Goal: Task Accomplishment & Management: Manage account settings

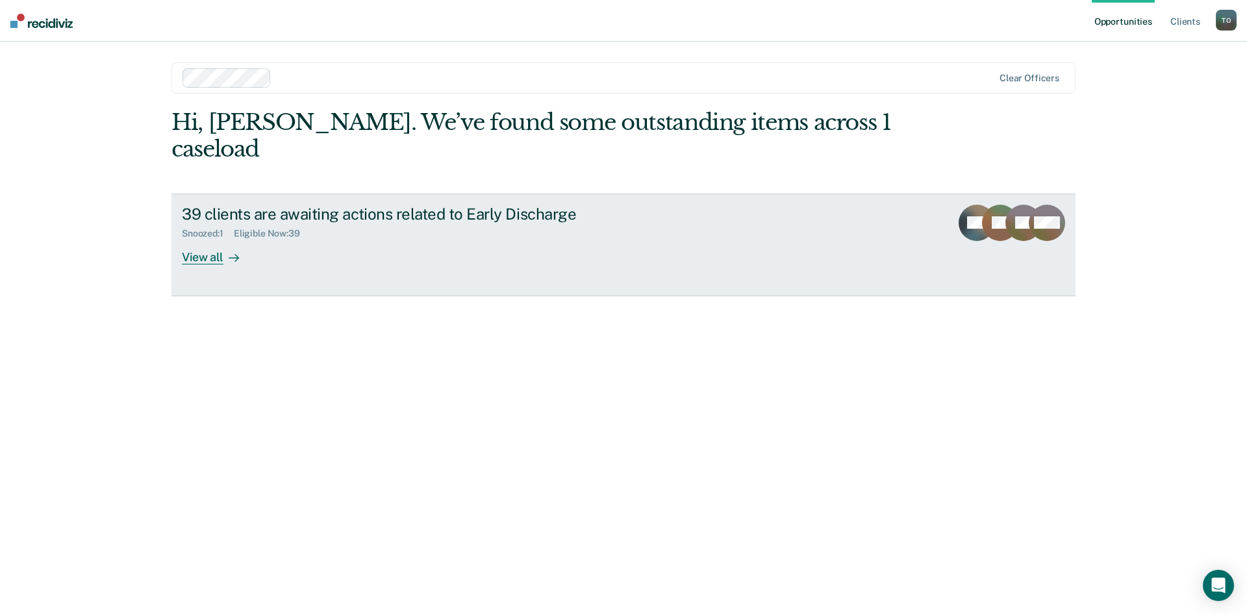
click at [212, 239] on div "View all" at bounding box center [218, 251] width 73 height 25
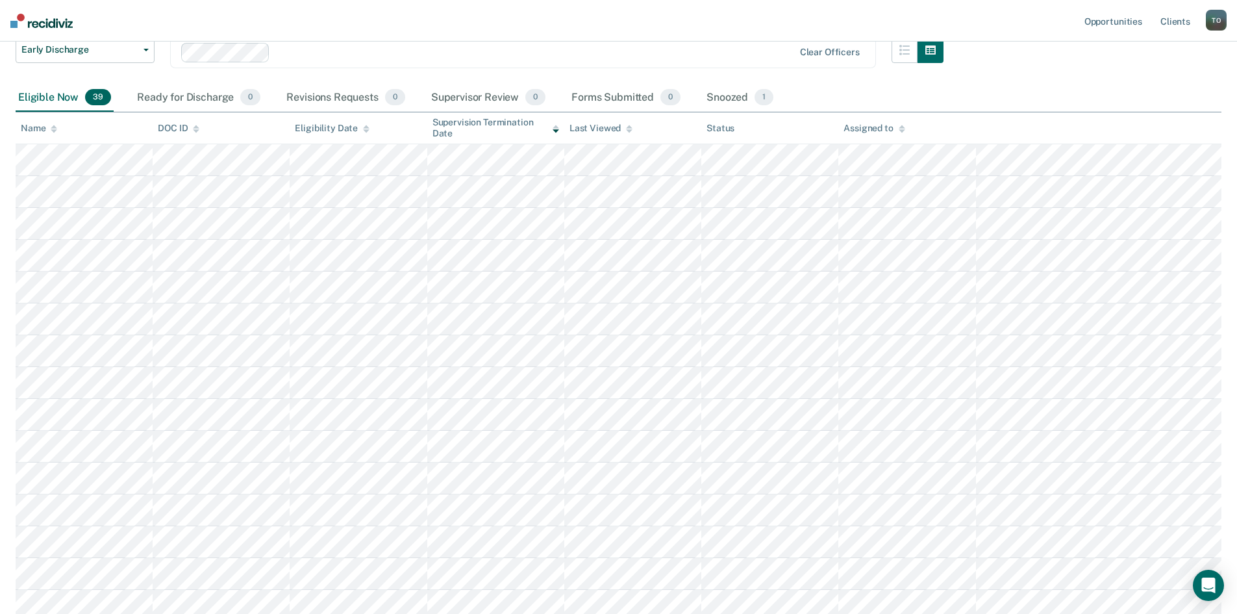
scroll to position [65, 0]
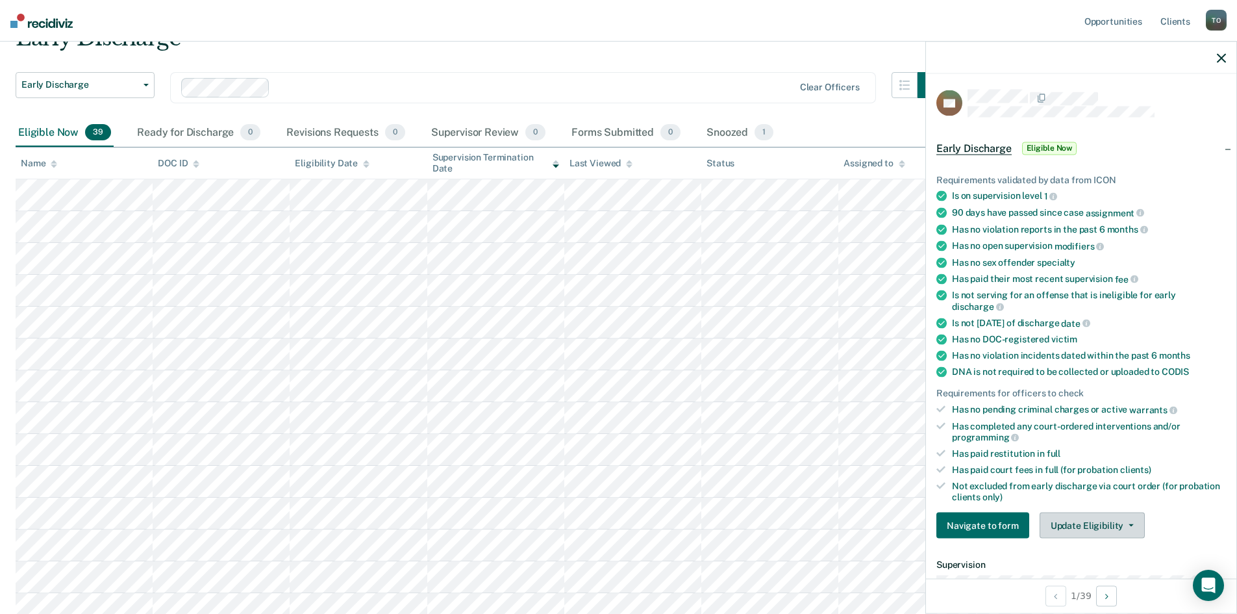
click at [1103, 521] on button "Update Eligibility" at bounding box center [1092, 525] width 105 height 26
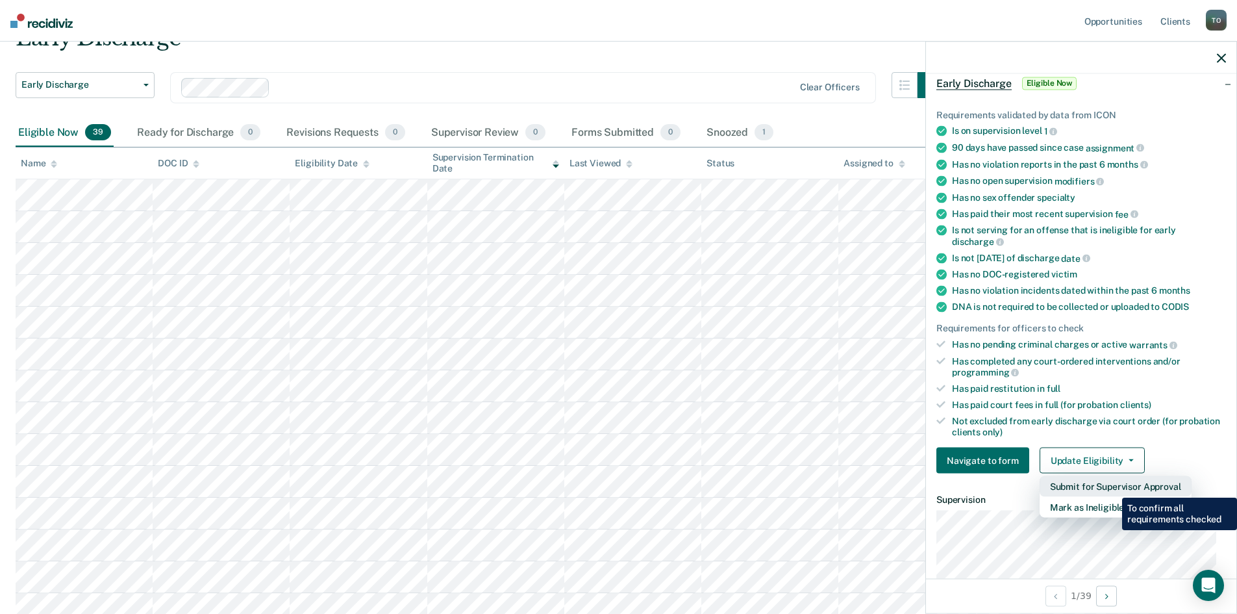
click at [1112, 488] on button "Submit for Supervisor Approval" at bounding box center [1116, 486] width 152 height 21
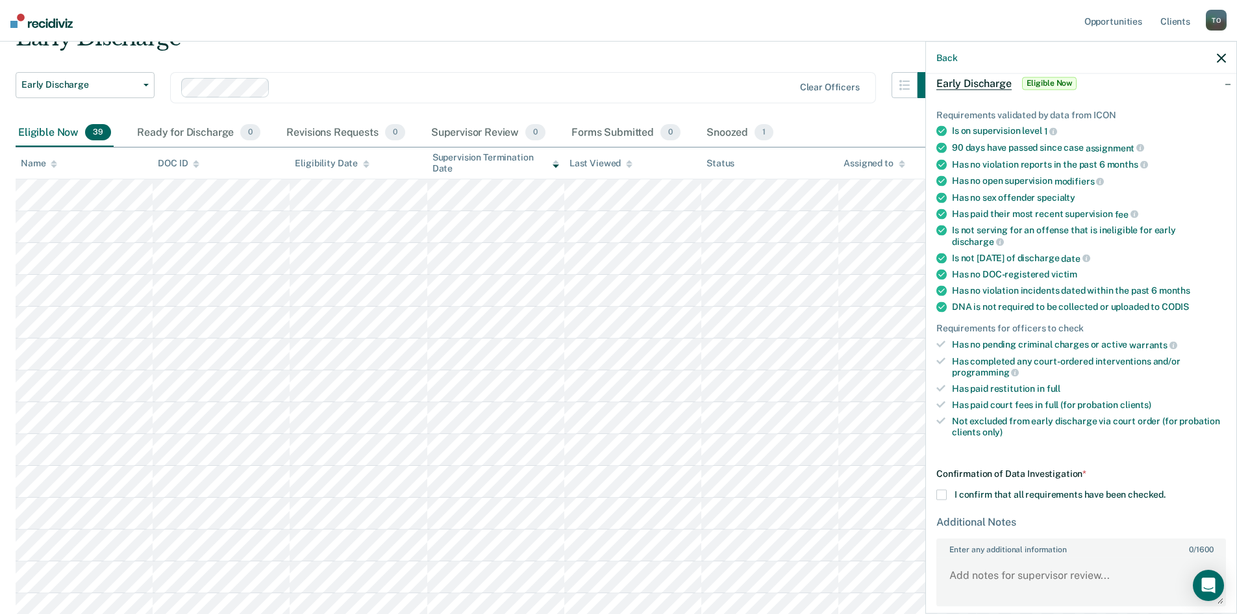
scroll to position [119, 0]
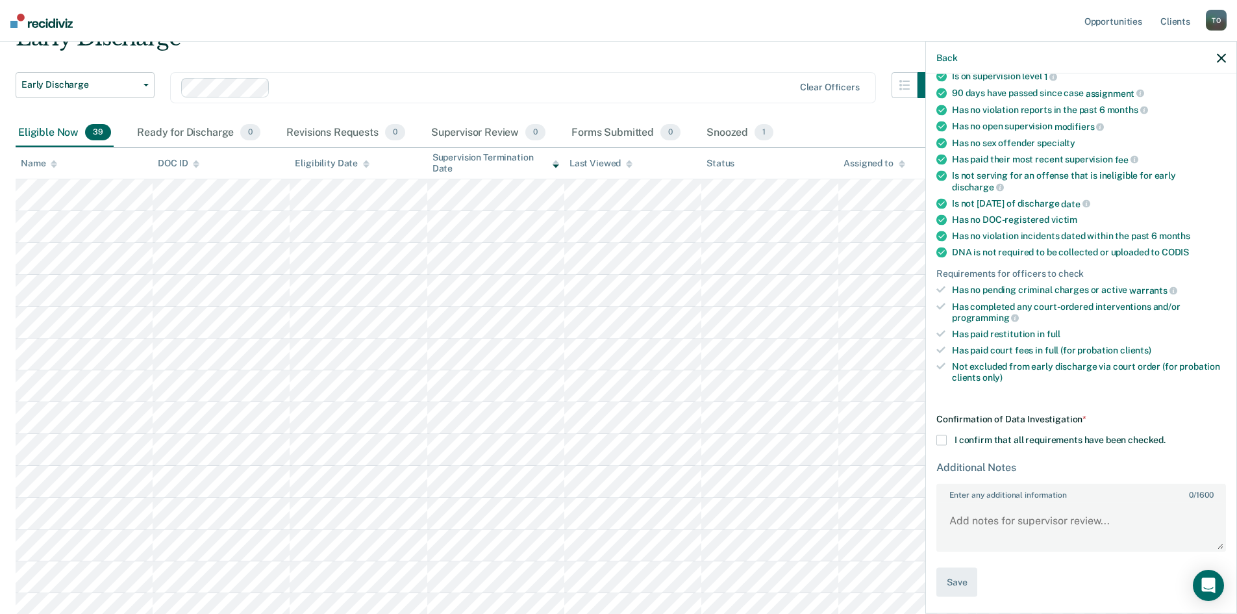
click at [939, 437] on span at bounding box center [941, 440] width 10 height 10
click at [1166, 435] on input "I confirm that all requirements have been checked." at bounding box center [1166, 435] width 0 height 0
click at [955, 579] on button "Save" at bounding box center [956, 582] width 41 height 29
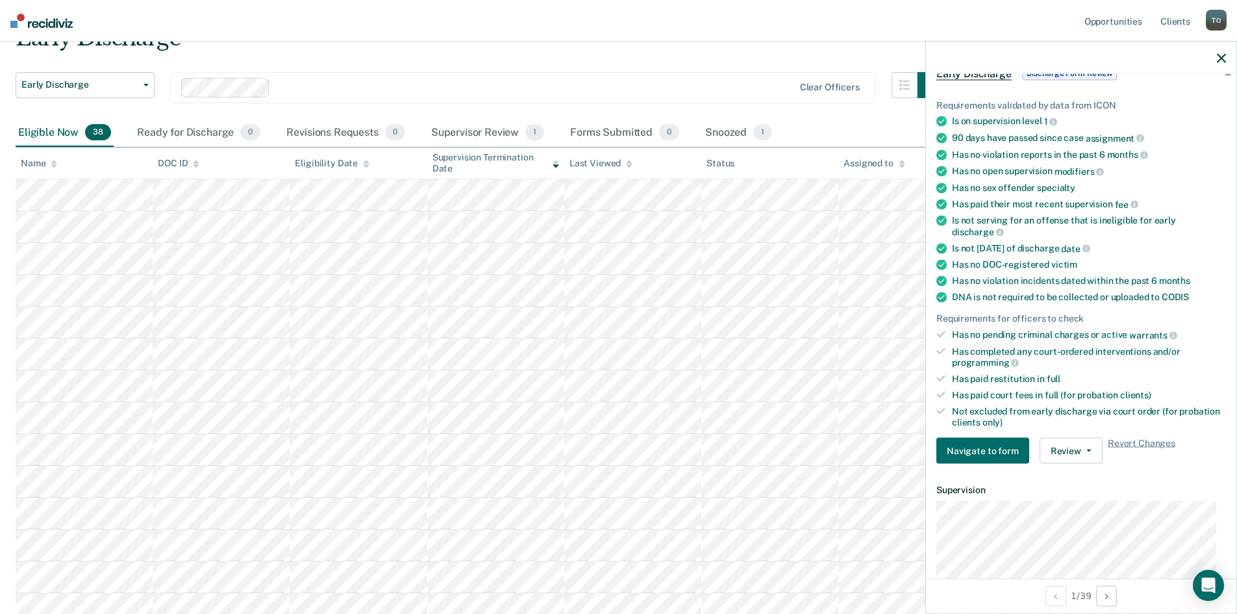
scroll to position [0, 0]
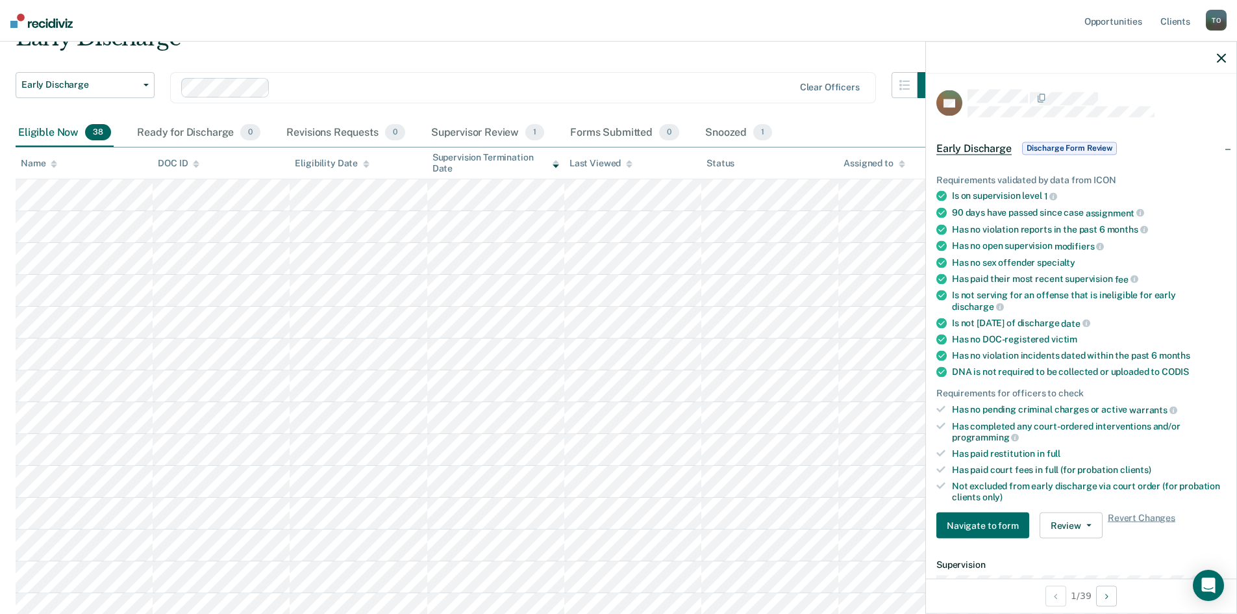
click at [1222, 58] on icon "button" at bounding box center [1221, 57] width 9 height 9
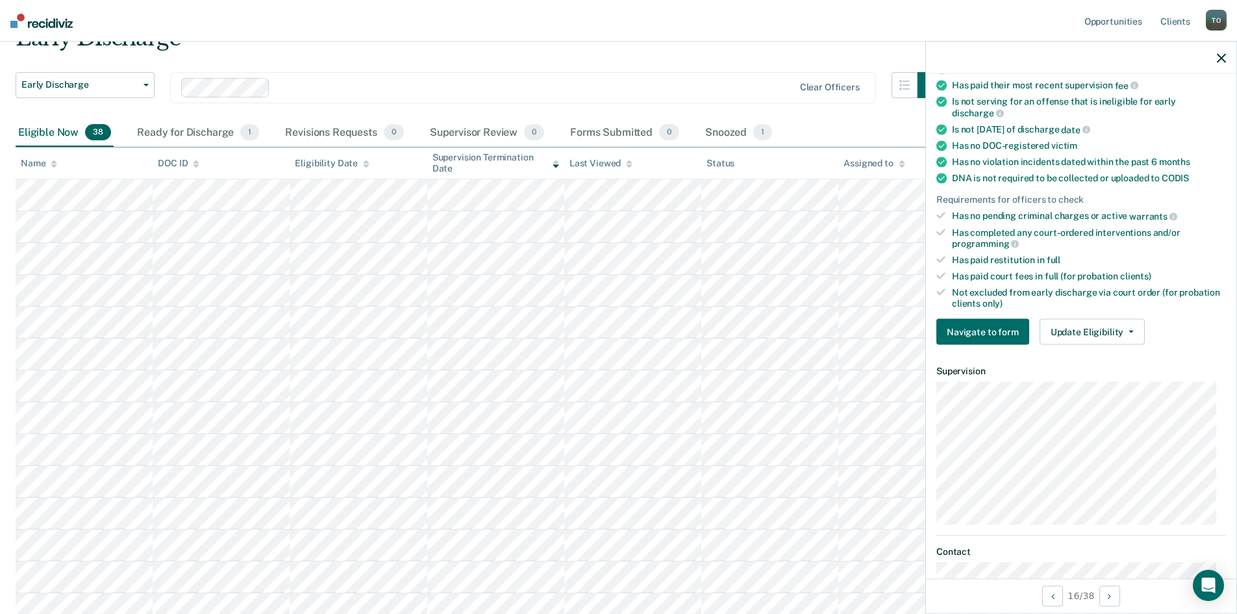
scroll to position [195, 0]
click at [1127, 331] on button "Update Eligibility" at bounding box center [1092, 331] width 105 height 26
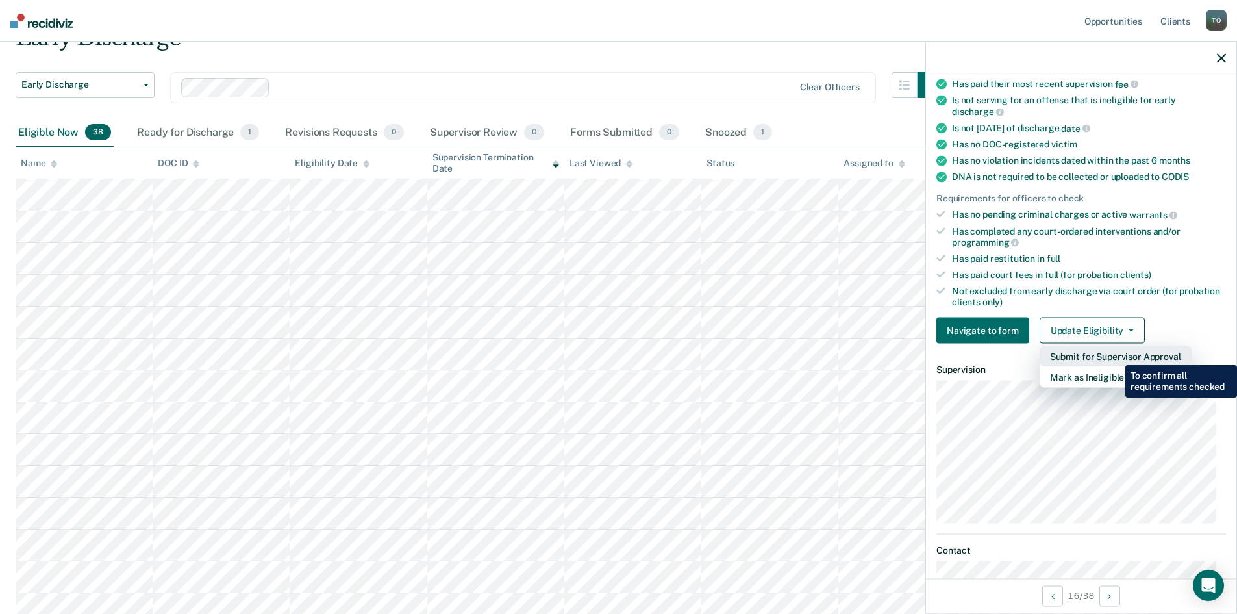
click at [1116, 355] on button "Submit for Supervisor Approval" at bounding box center [1116, 356] width 152 height 21
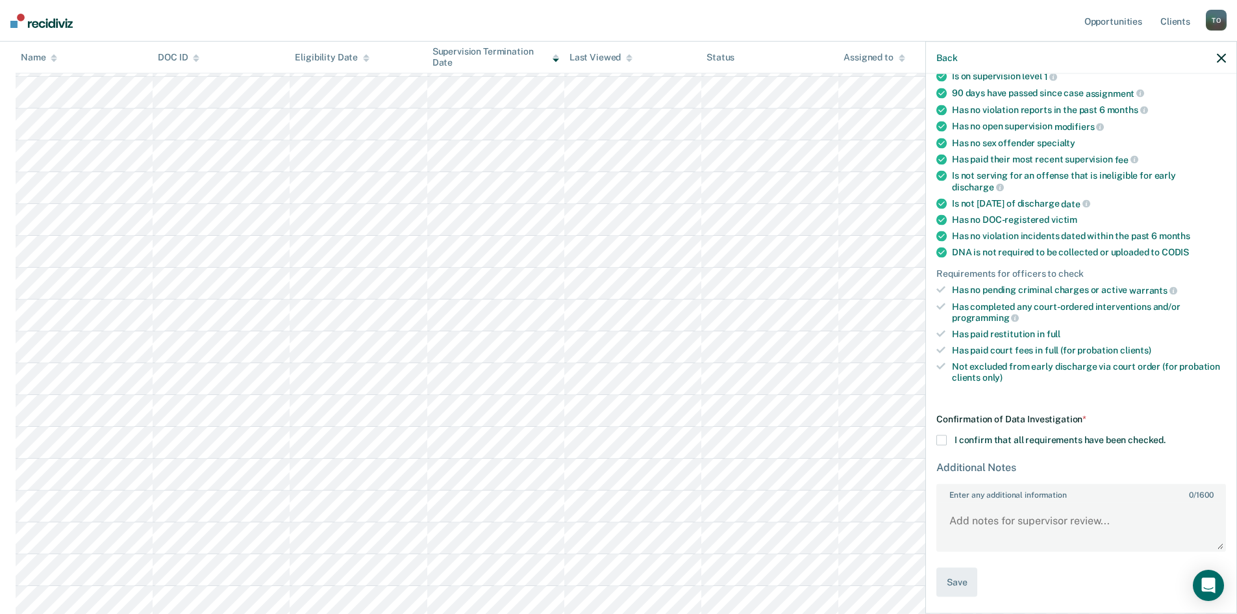
scroll to position [455, 0]
click at [942, 443] on span at bounding box center [941, 440] width 10 height 10
click at [1166, 435] on input "I confirm that all requirements have been checked." at bounding box center [1166, 435] width 0 height 0
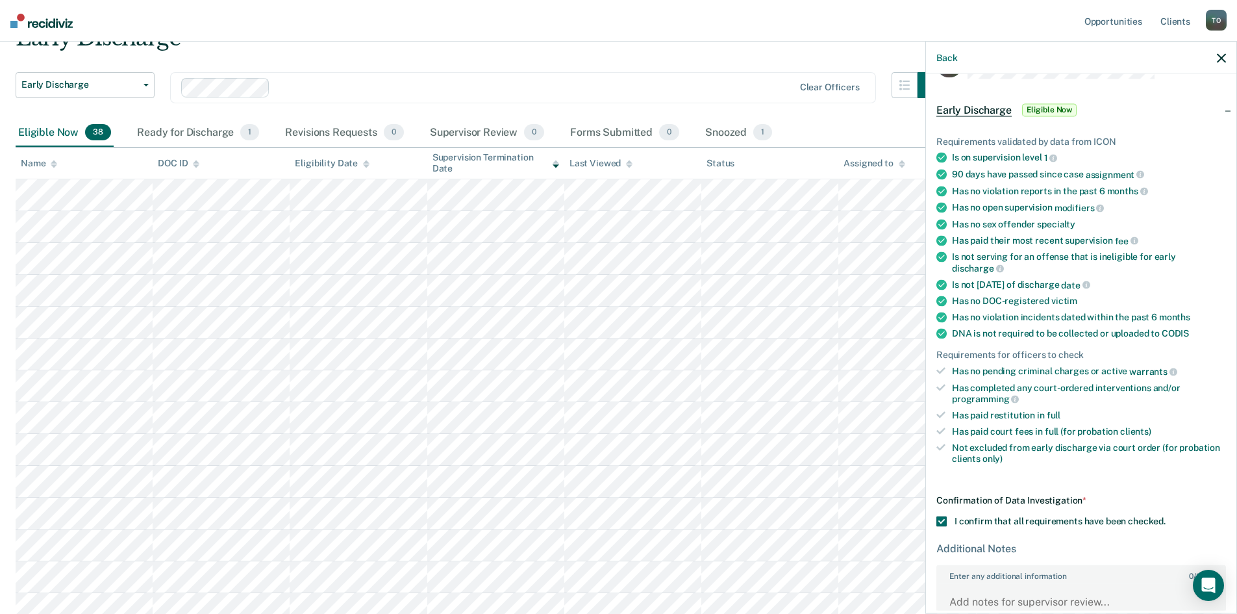
scroll to position [119, 0]
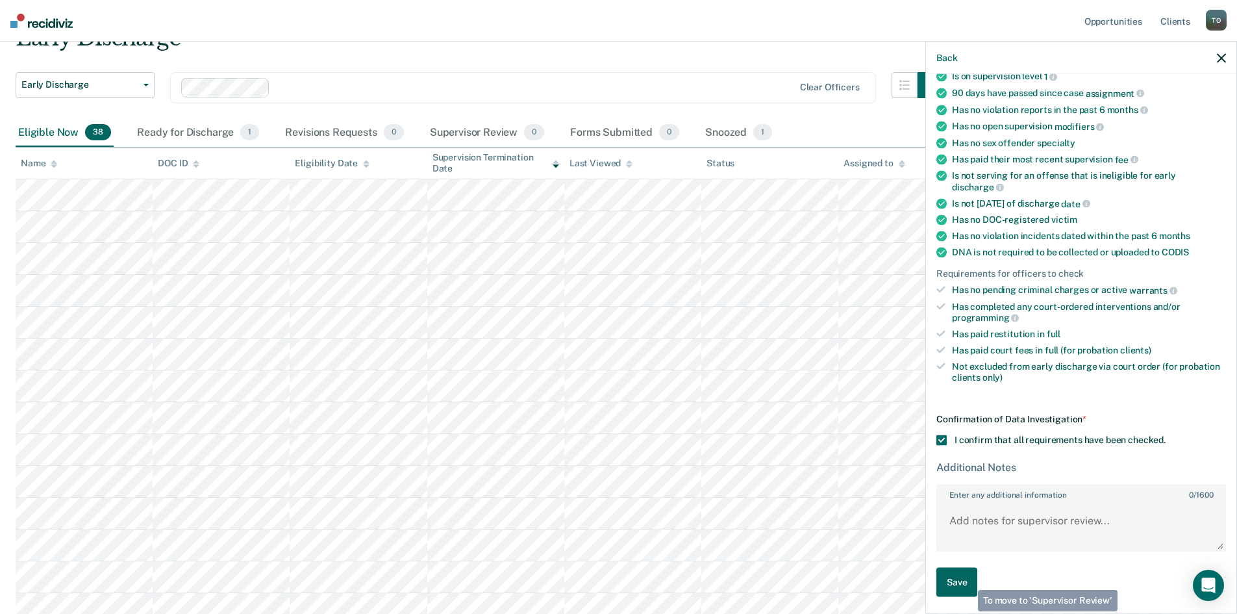
click at [963, 583] on button "Save" at bounding box center [956, 582] width 41 height 29
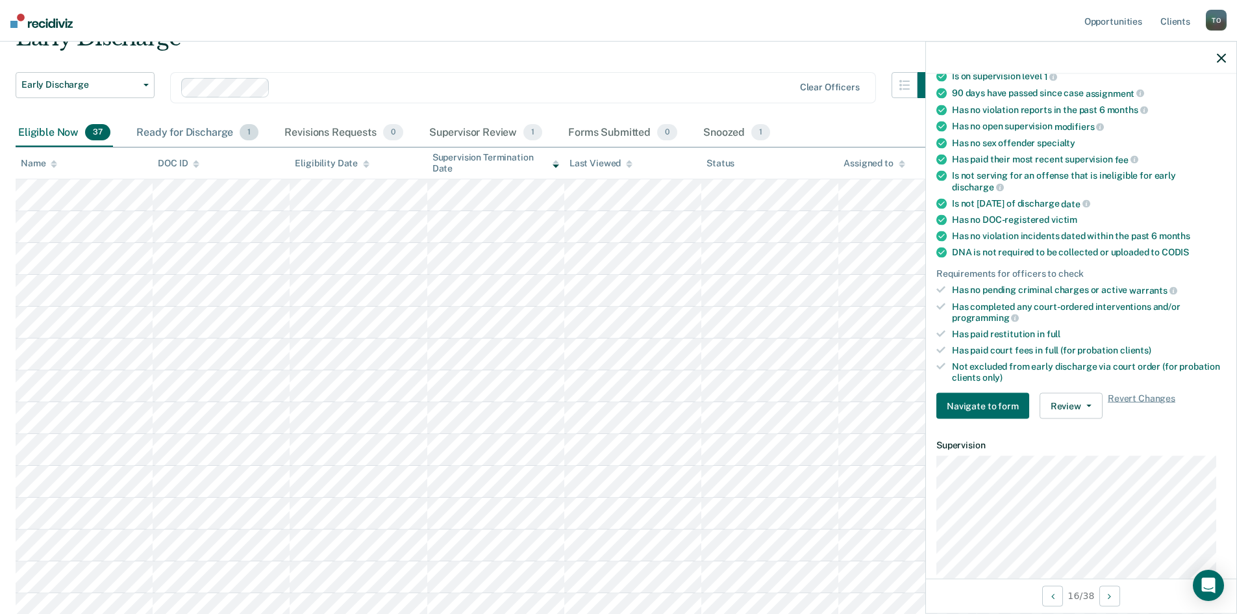
click at [181, 134] on div "Ready for Discharge 1" at bounding box center [197, 133] width 127 height 29
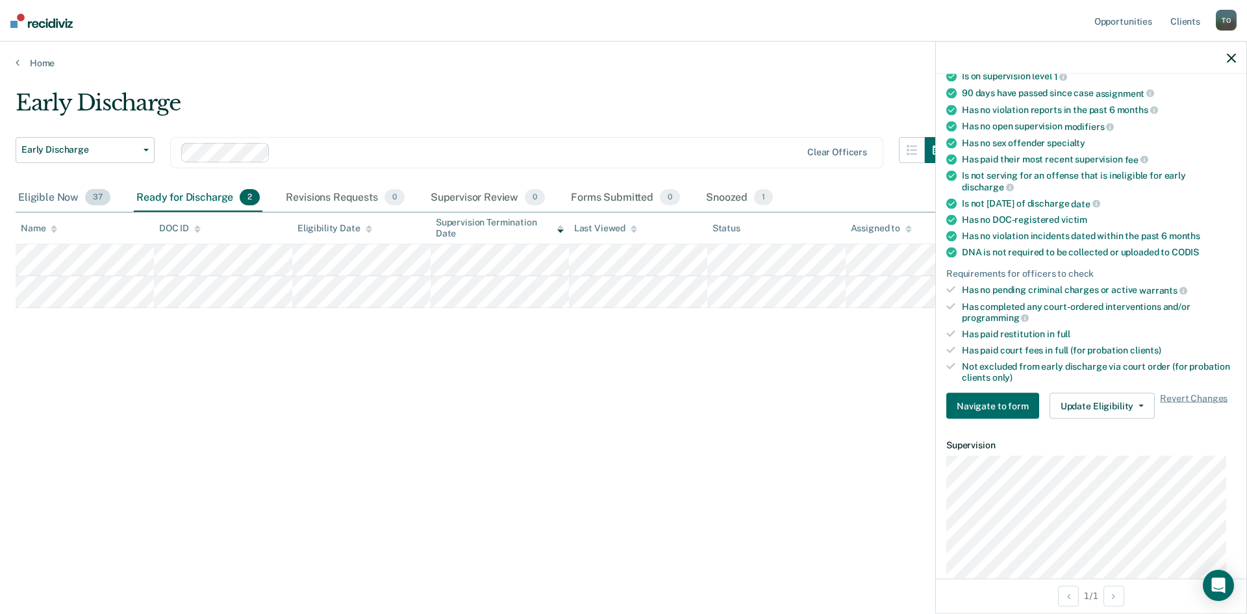
click at [47, 199] on div "Eligible Now 37" at bounding box center [64, 198] width 97 height 29
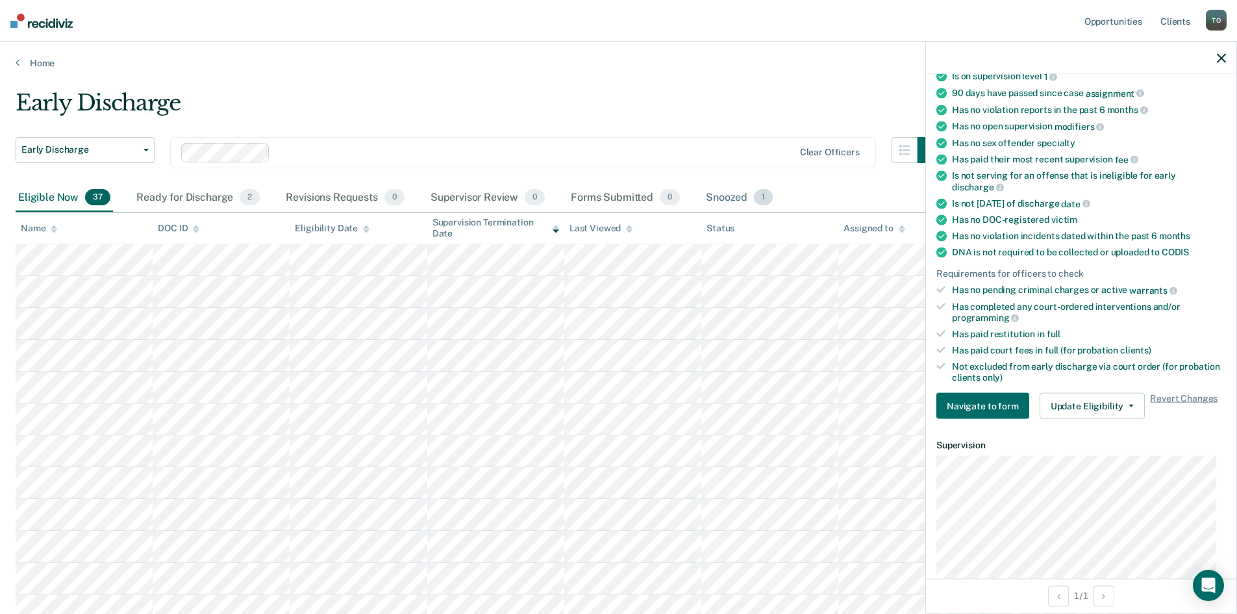
click at [731, 205] on div "Snoozed 1" at bounding box center [739, 198] width 72 height 29
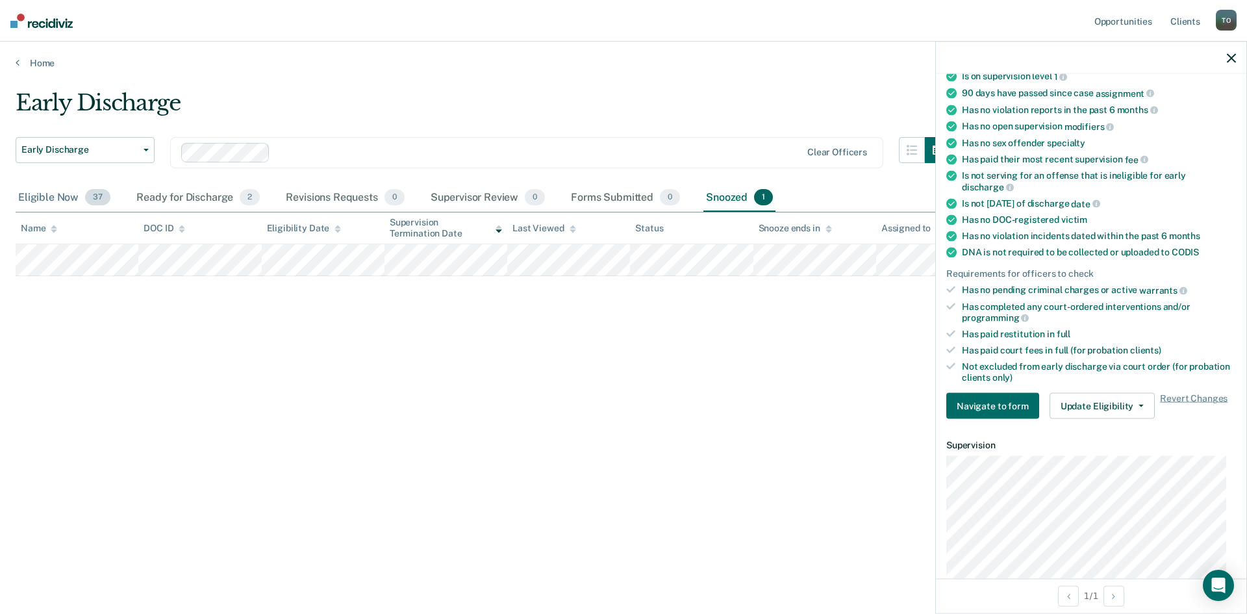
drag, startPoint x: 47, startPoint y: 199, endPoint x: 68, endPoint y: 199, distance: 20.1
click at [47, 199] on div "Eligible Now 37" at bounding box center [64, 198] width 97 height 29
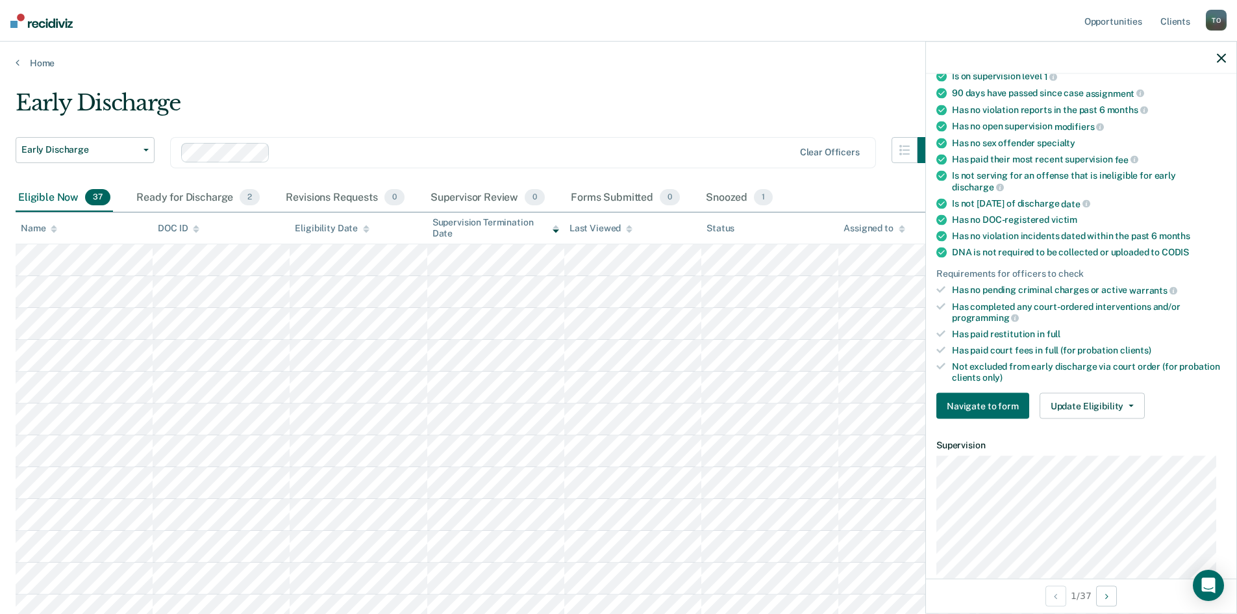
click at [1222, 57] on icon "button" at bounding box center [1221, 57] width 9 height 9
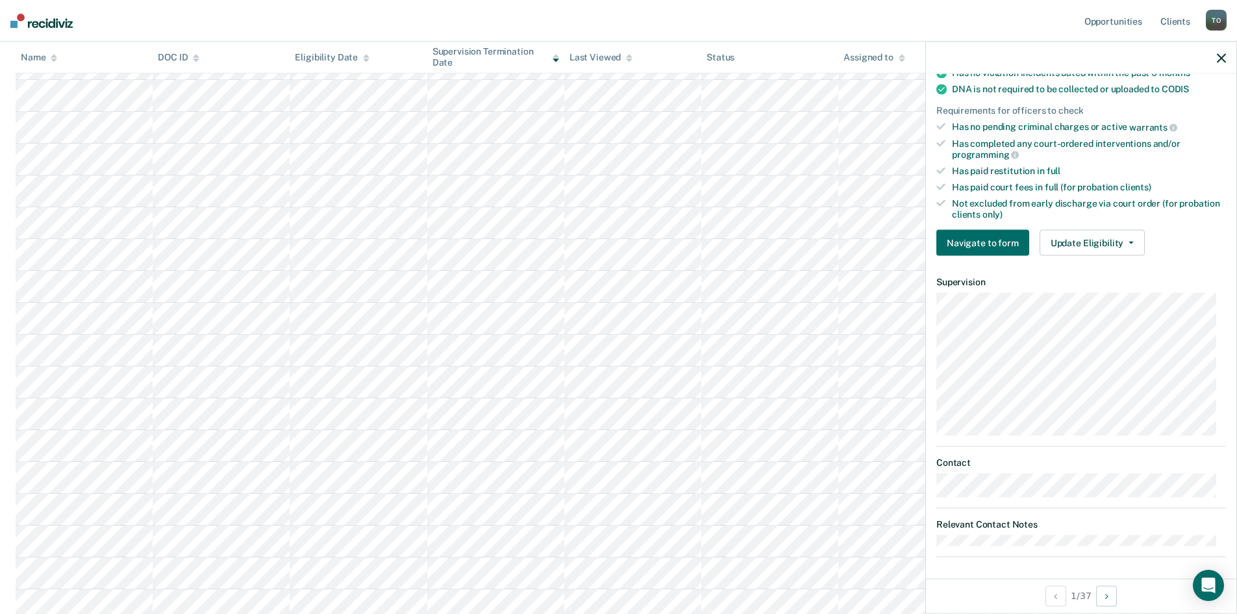
scroll to position [286, 0]
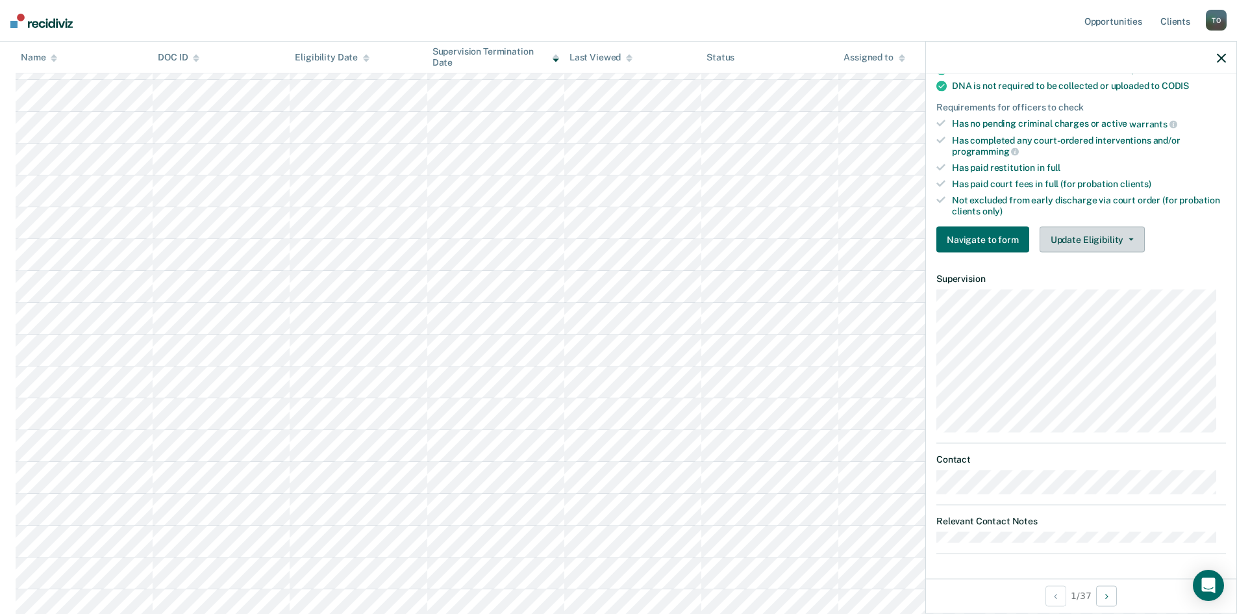
click at [1127, 240] on button "Update Eligibility" at bounding box center [1092, 240] width 105 height 26
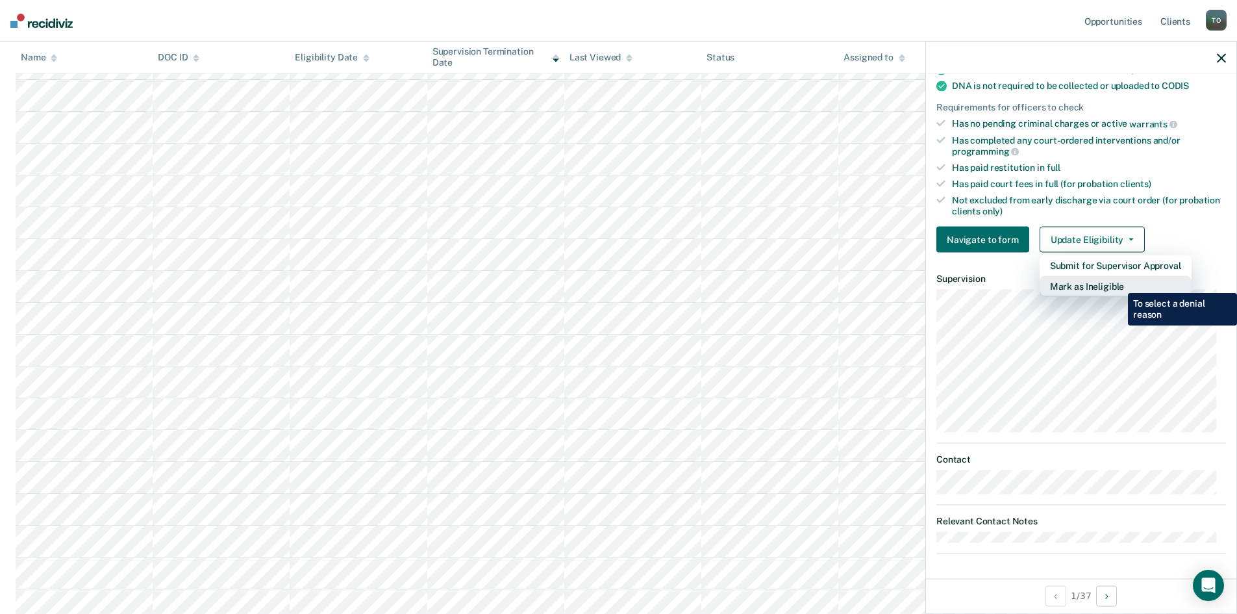
click at [1118, 283] on button "Mark as Ineligible" at bounding box center [1116, 286] width 152 height 21
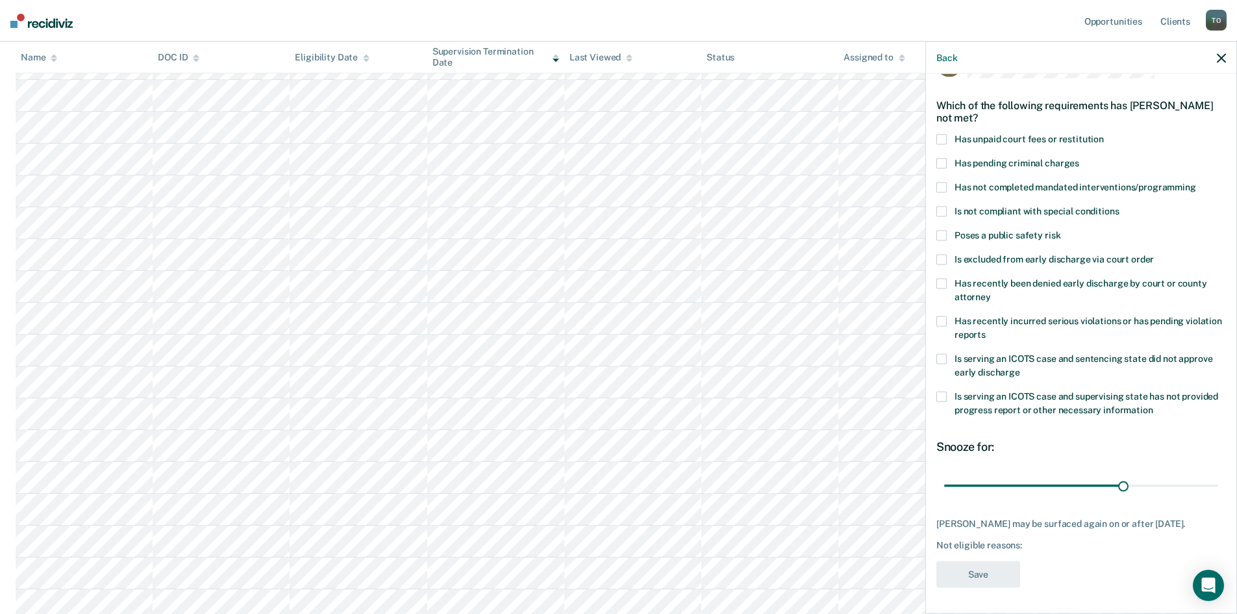
click at [946, 206] on span at bounding box center [941, 211] width 10 height 10
click at [1119, 206] on input "Is not compliant with special conditions" at bounding box center [1119, 206] width 0 height 0
drag, startPoint x: 1118, startPoint y: 472, endPoint x: 1207, endPoint y: 470, distance: 89.0
type input "45"
click at [1207, 474] on input "range" at bounding box center [1081, 485] width 274 height 23
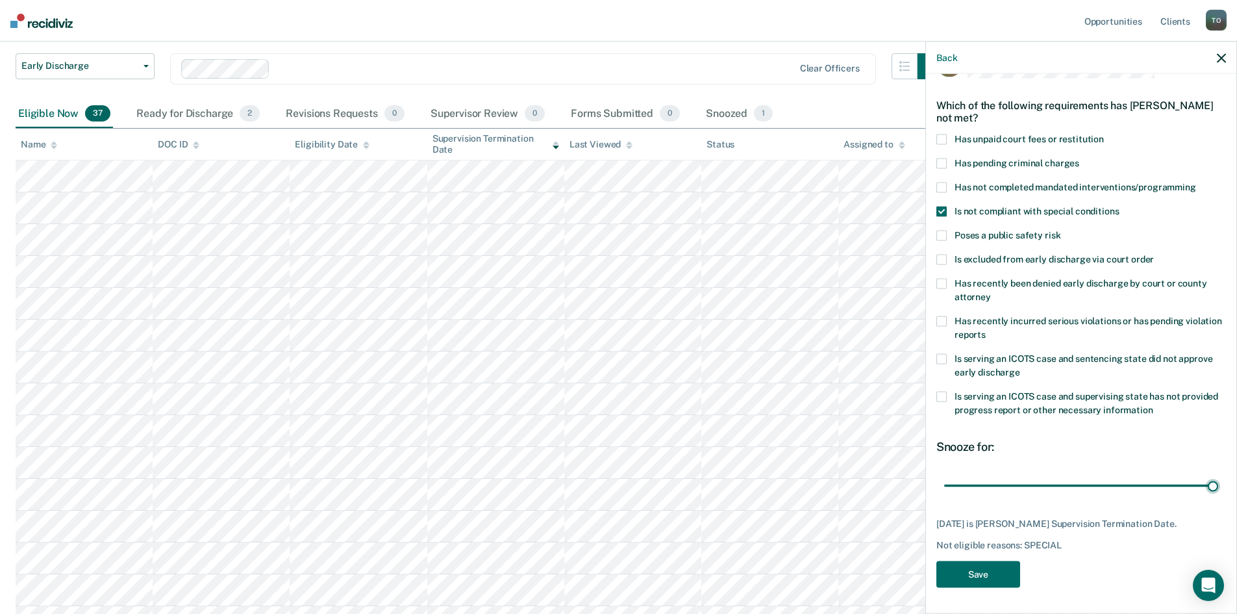
scroll to position [0, 0]
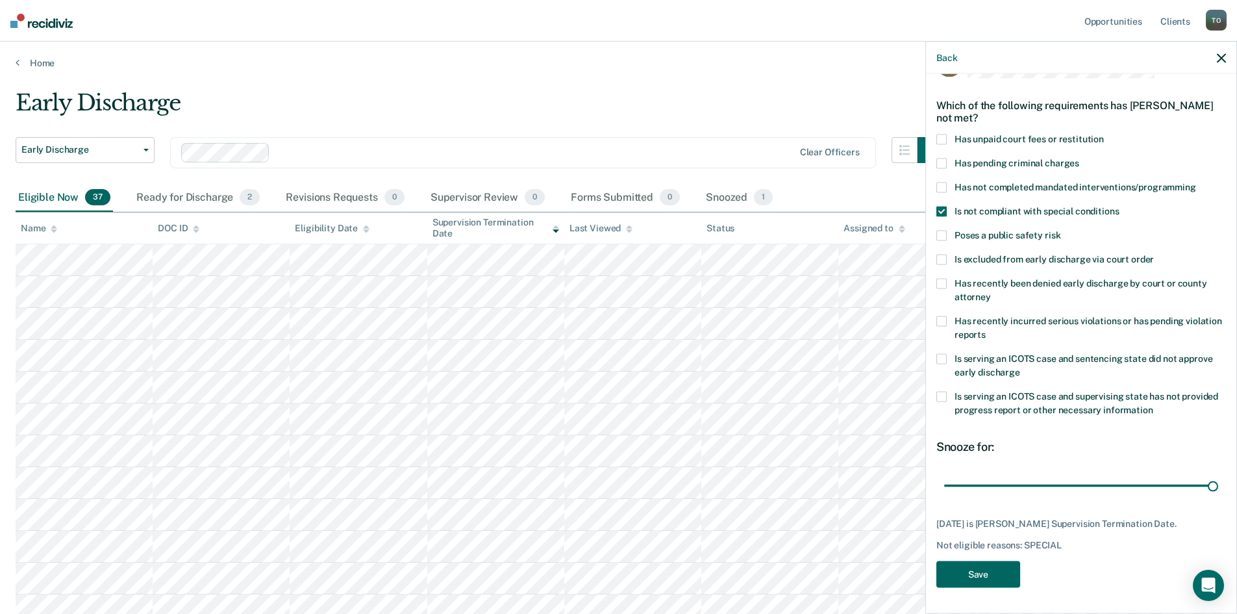
click at [957, 575] on button "Save" at bounding box center [978, 573] width 84 height 27
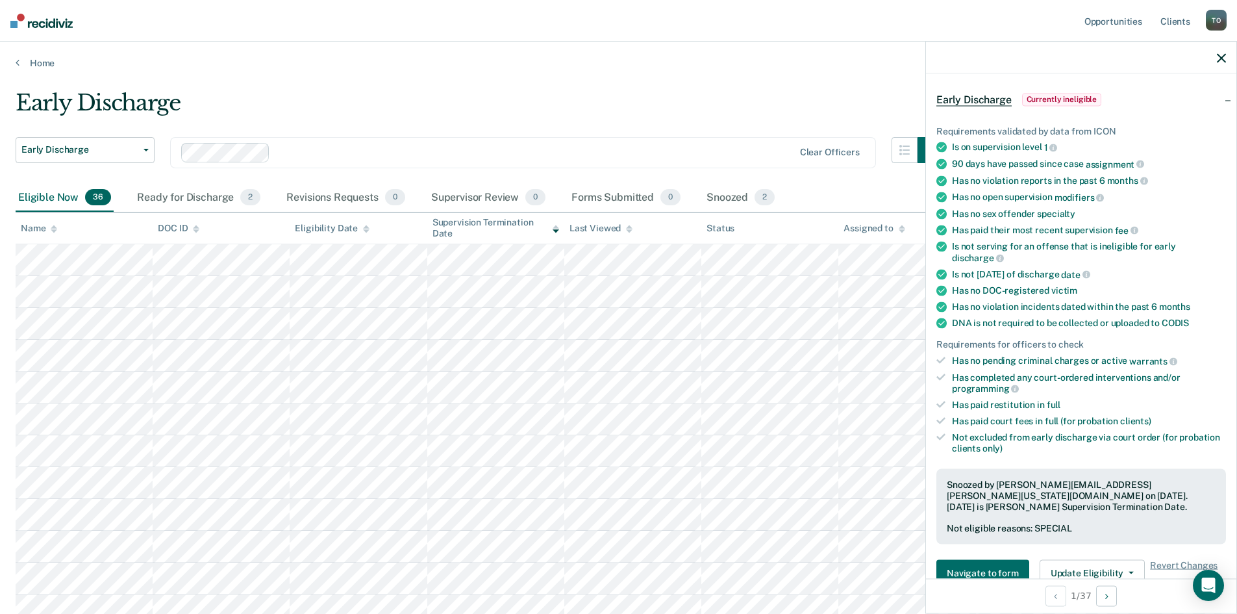
click at [1220, 58] on icon "button" at bounding box center [1221, 57] width 9 height 9
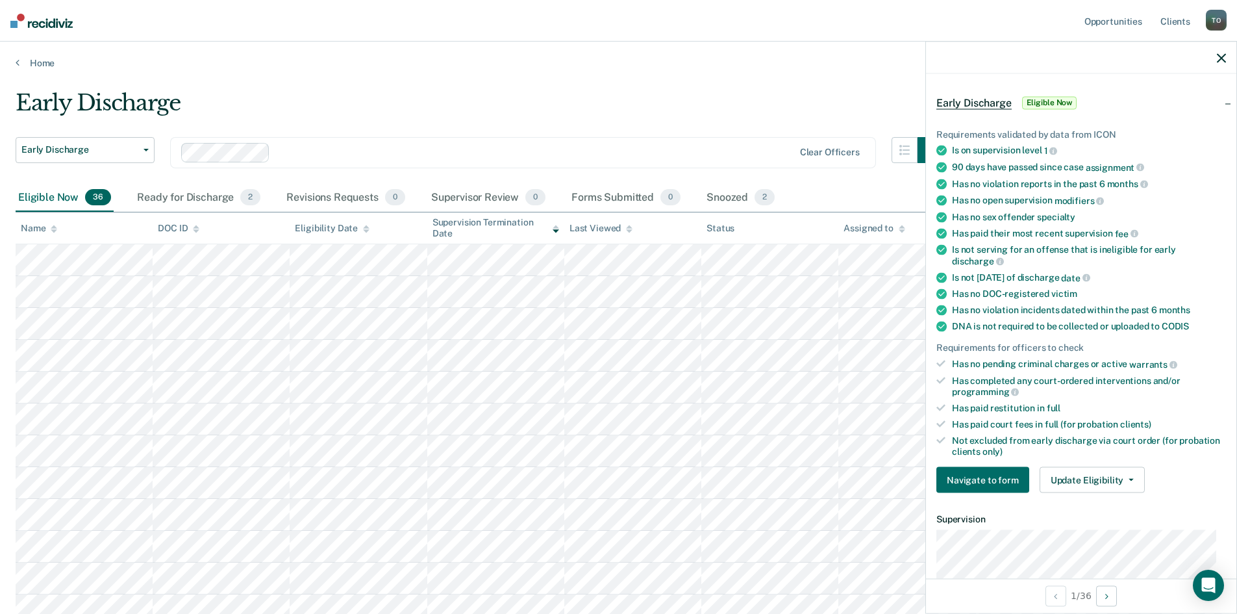
scroll to position [65, 0]
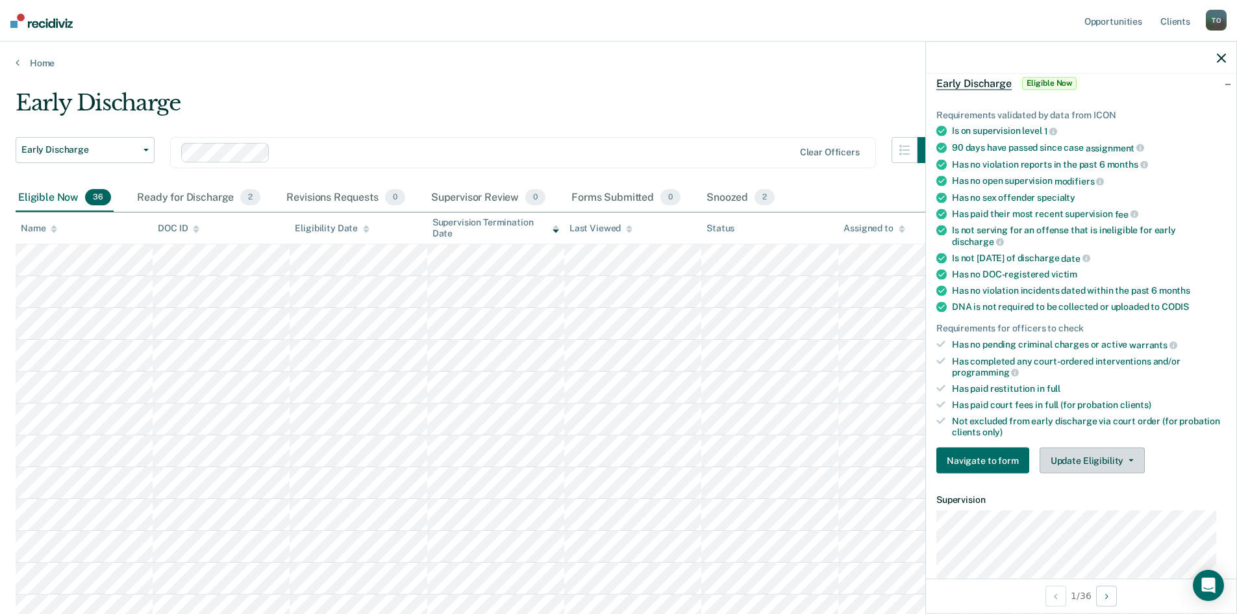
click at [1100, 455] on button "Update Eligibility" at bounding box center [1092, 460] width 105 height 26
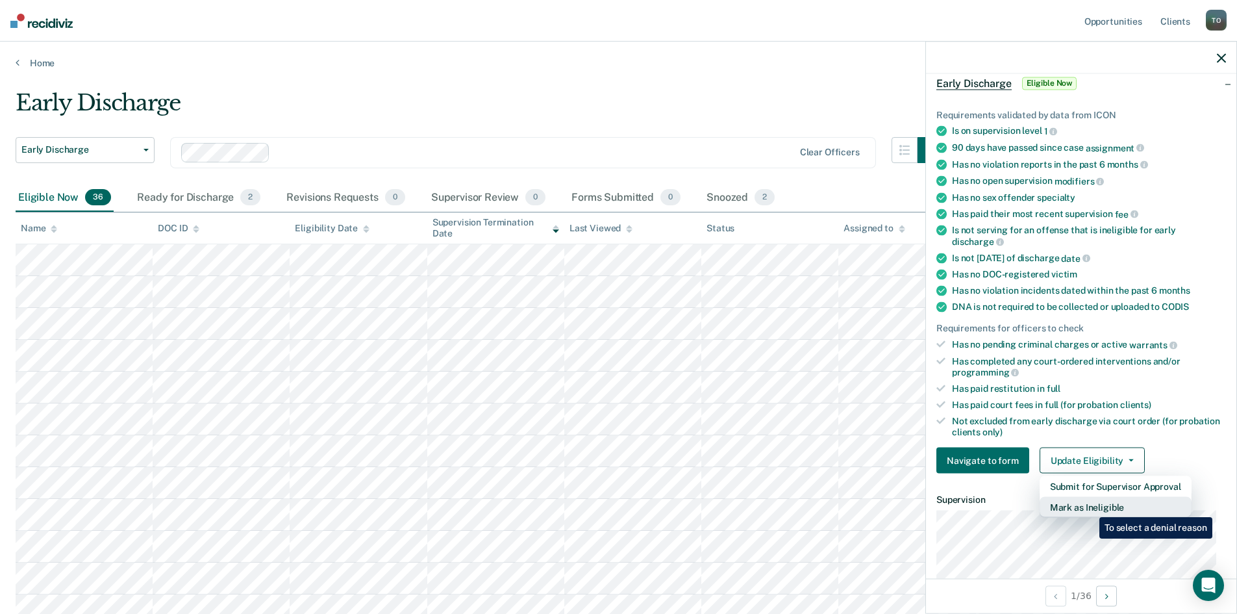
click at [1090, 507] on button "Mark as Ineligible" at bounding box center [1116, 507] width 152 height 21
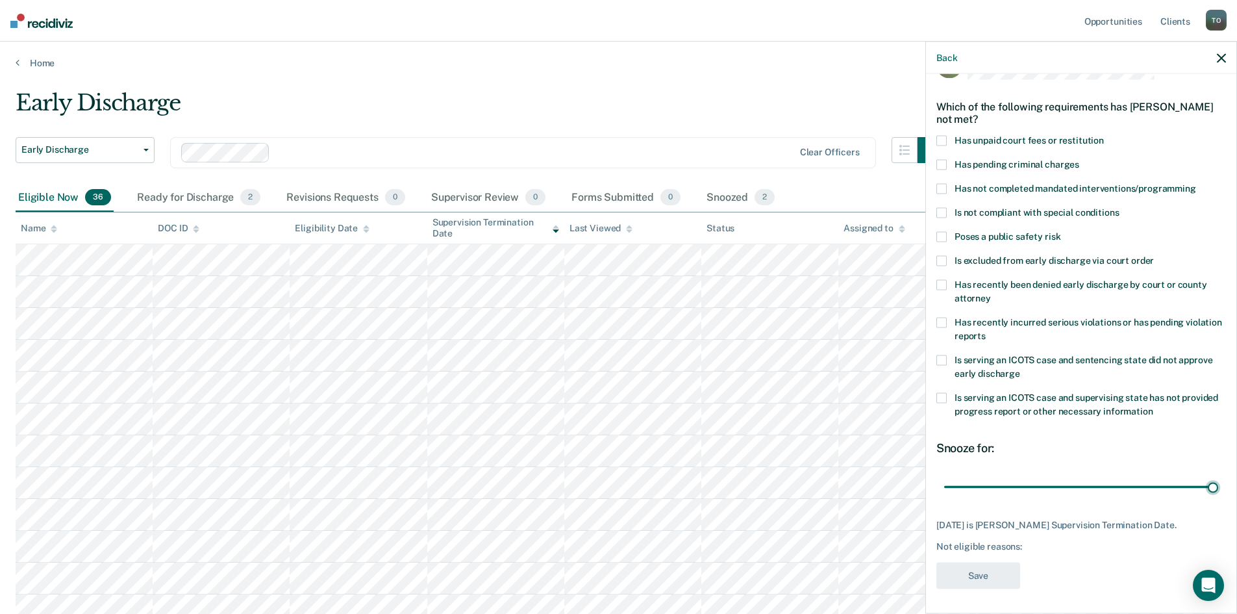
drag, startPoint x: 1105, startPoint y: 487, endPoint x: 1213, endPoint y: 479, distance: 108.1
type input "48"
click at [1213, 479] on input "range" at bounding box center [1081, 486] width 274 height 23
click at [942, 212] on span at bounding box center [941, 212] width 10 height 10
click at [1119, 207] on input "Is not compliant with special conditions" at bounding box center [1119, 207] width 0 height 0
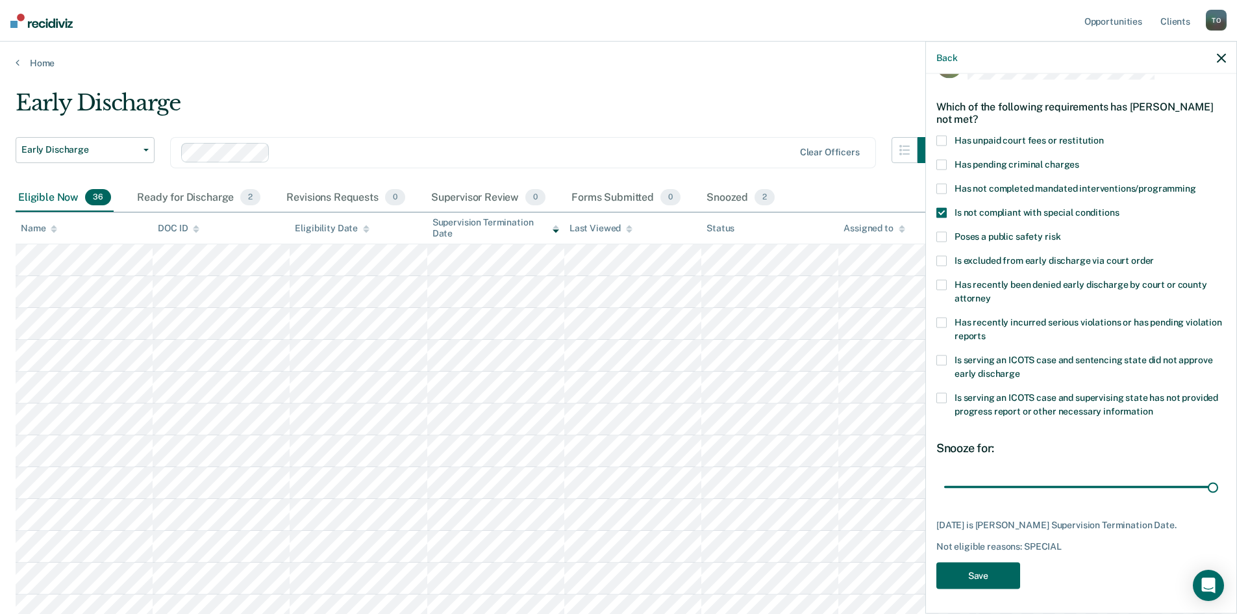
click at [994, 583] on button "Save" at bounding box center [978, 575] width 84 height 27
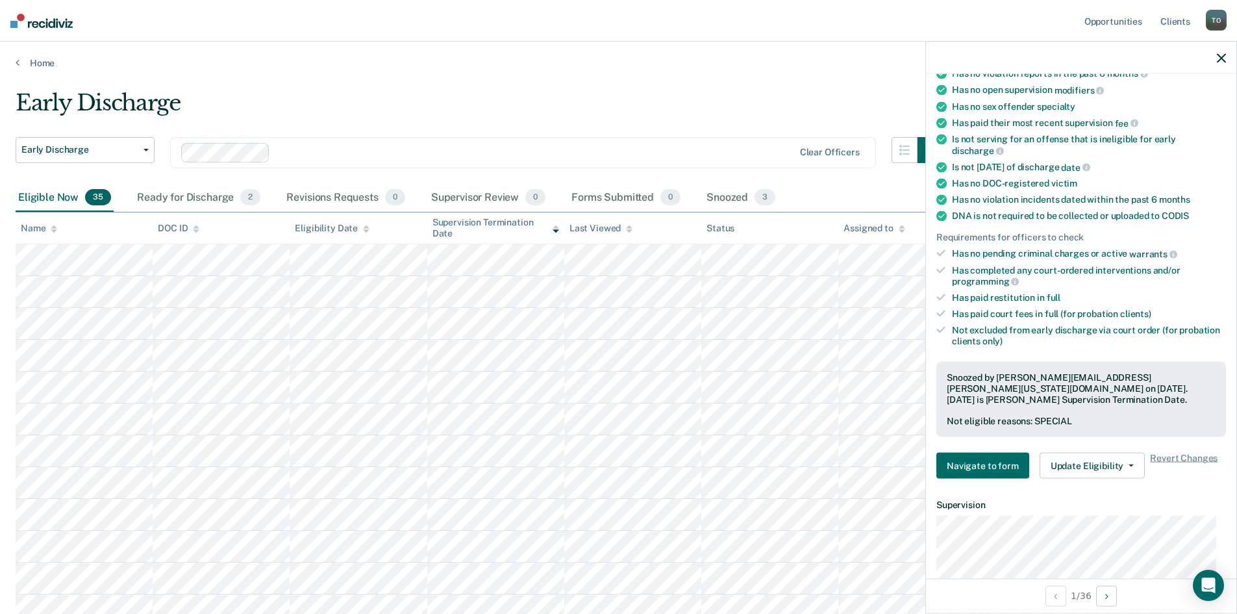
scroll to position [122, 0]
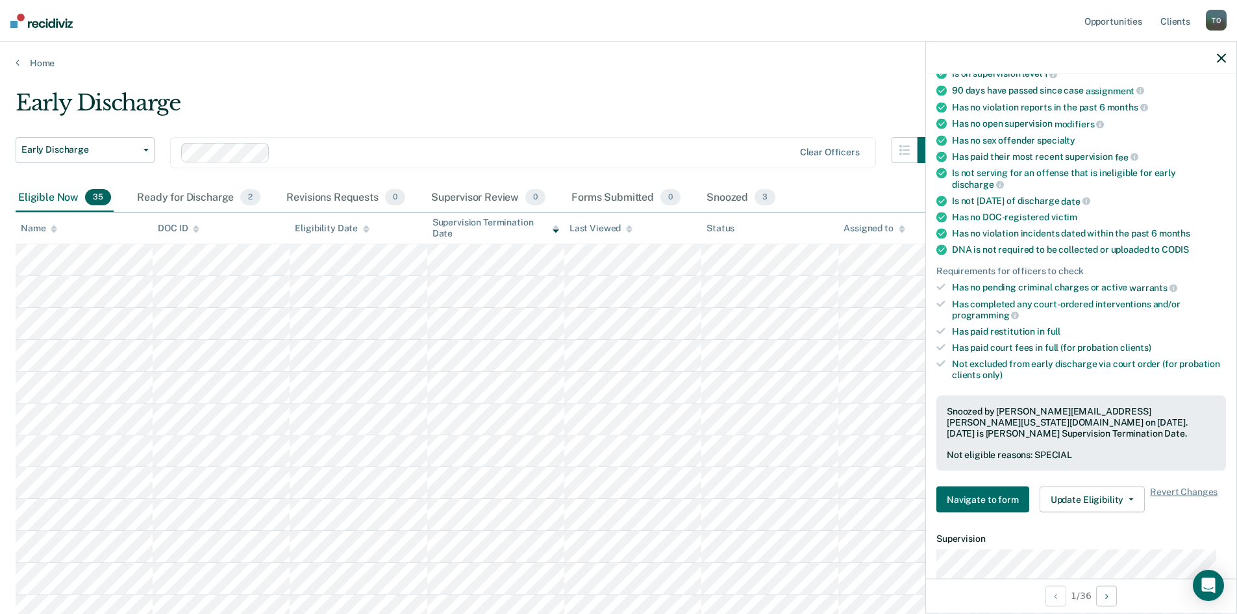
click at [1221, 59] on icon "button" at bounding box center [1221, 57] width 9 height 9
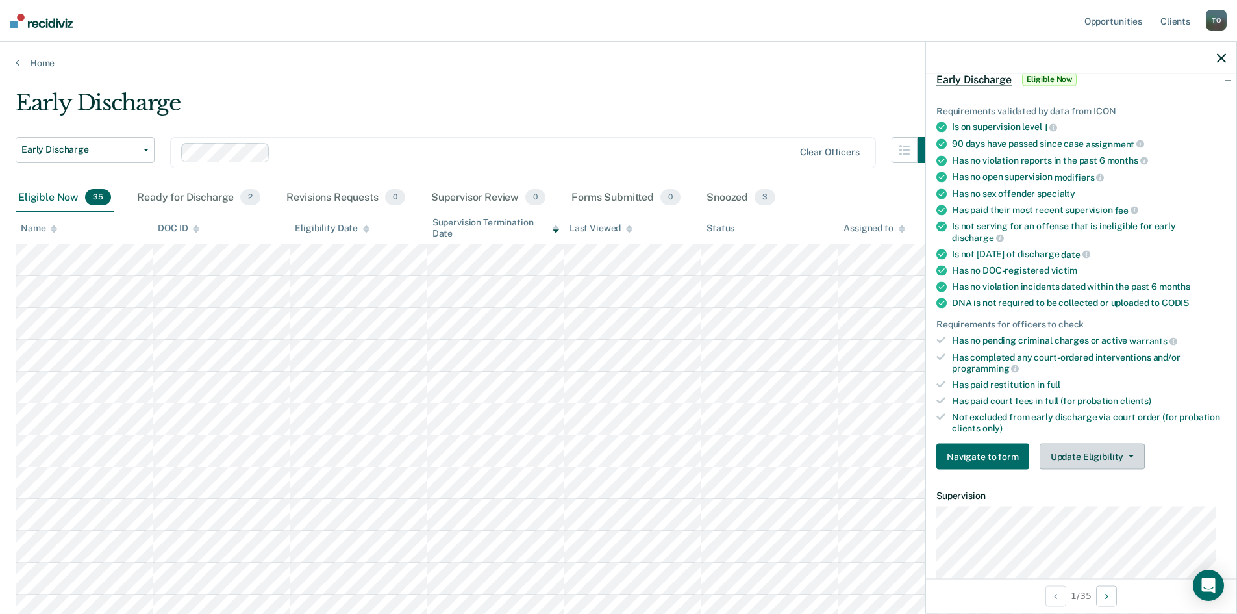
scroll to position [130, 0]
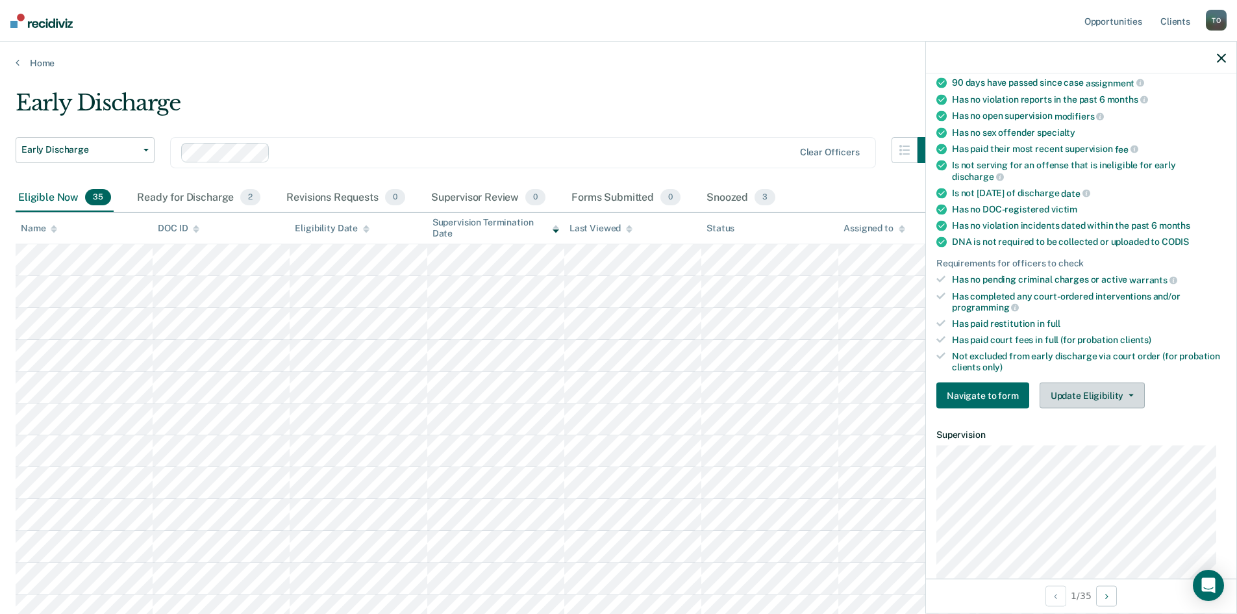
click at [1126, 400] on button "Update Eligibility" at bounding box center [1092, 396] width 105 height 26
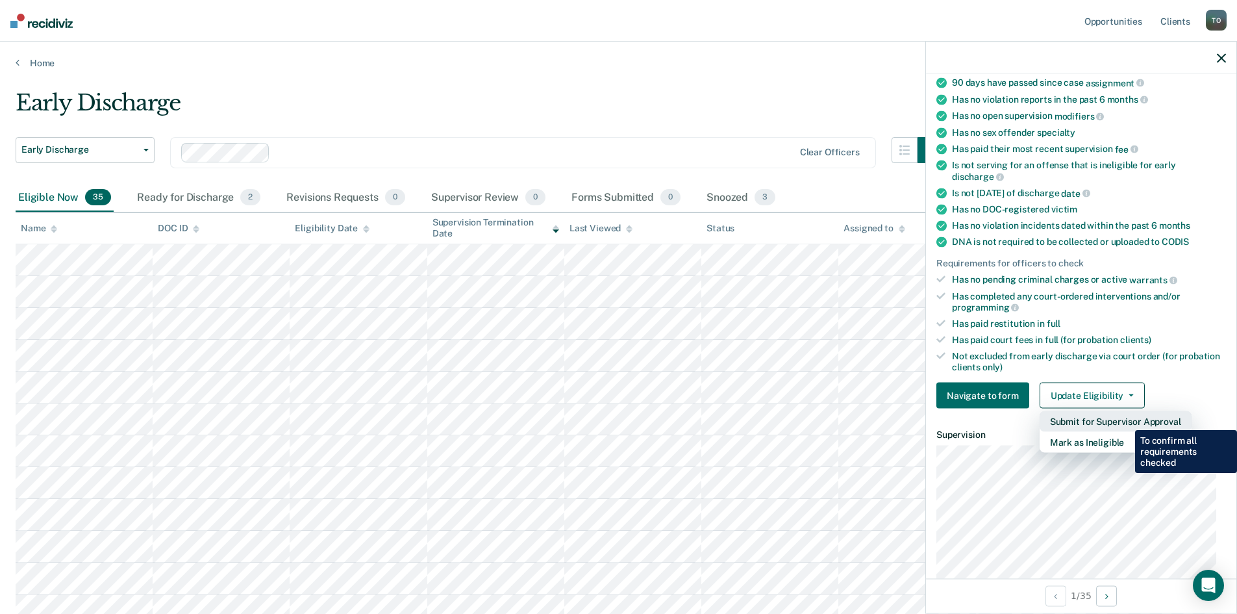
click at [1125, 420] on button "Submit for Supervisor Approval" at bounding box center [1116, 421] width 152 height 21
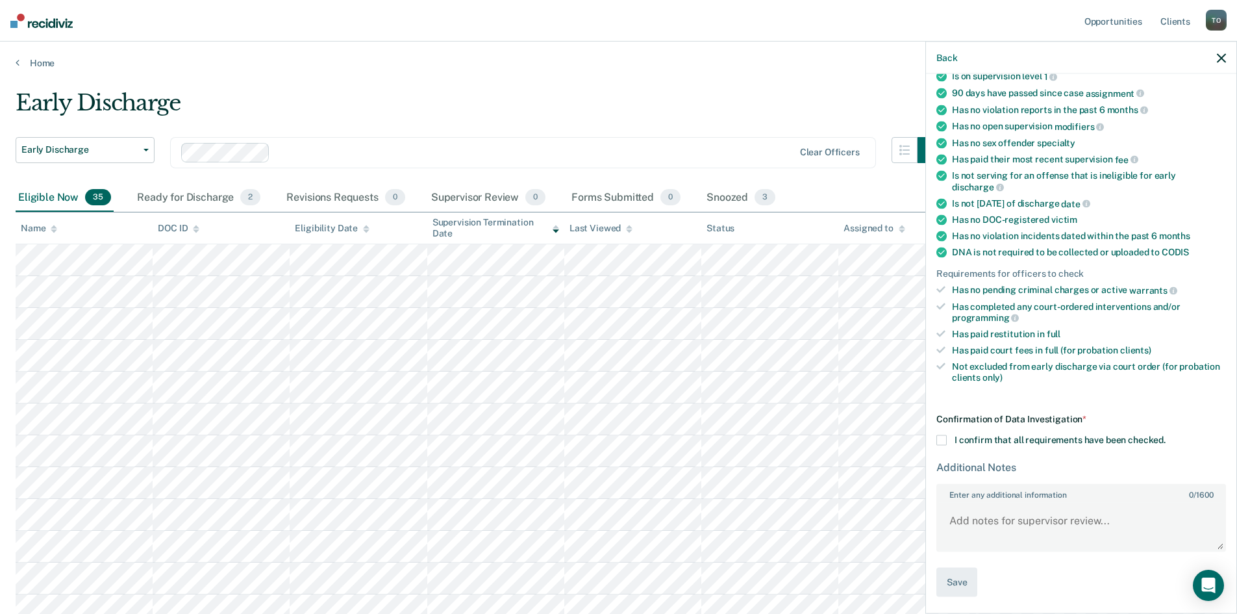
click at [946, 438] on span at bounding box center [941, 440] width 10 height 10
click at [1166, 435] on input "I confirm that all requirements have been checked." at bounding box center [1166, 435] width 0 height 0
click at [957, 578] on button "Save" at bounding box center [956, 582] width 41 height 29
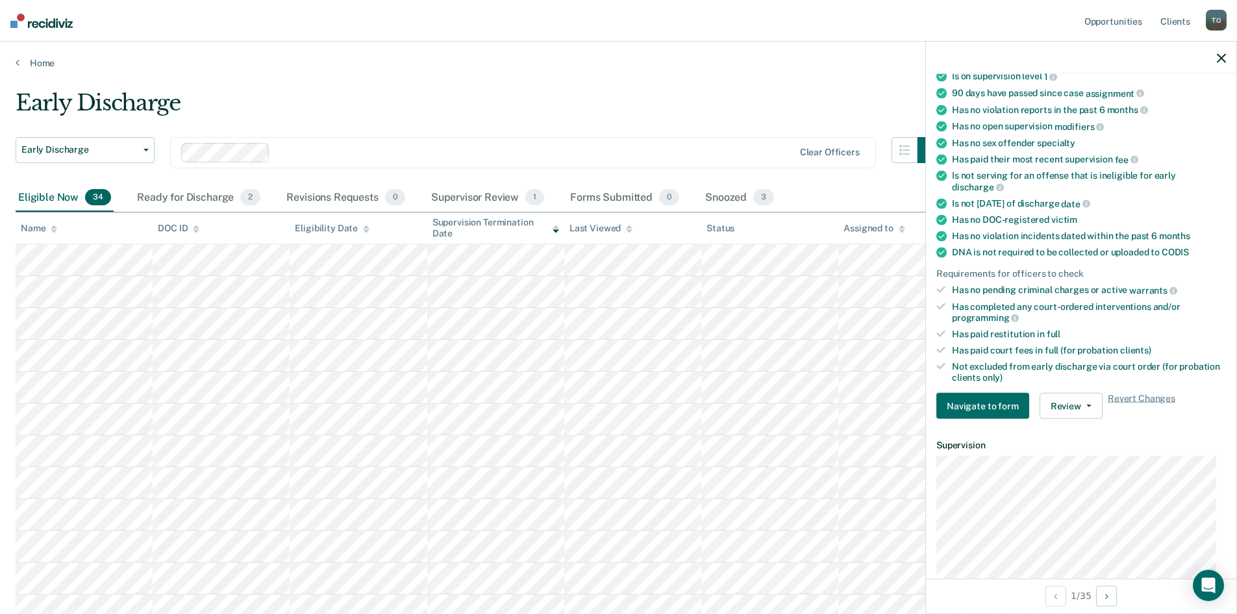
click at [1226, 57] on div at bounding box center [1081, 58] width 310 height 32
click at [1220, 58] on icon "button" at bounding box center [1221, 57] width 9 height 9
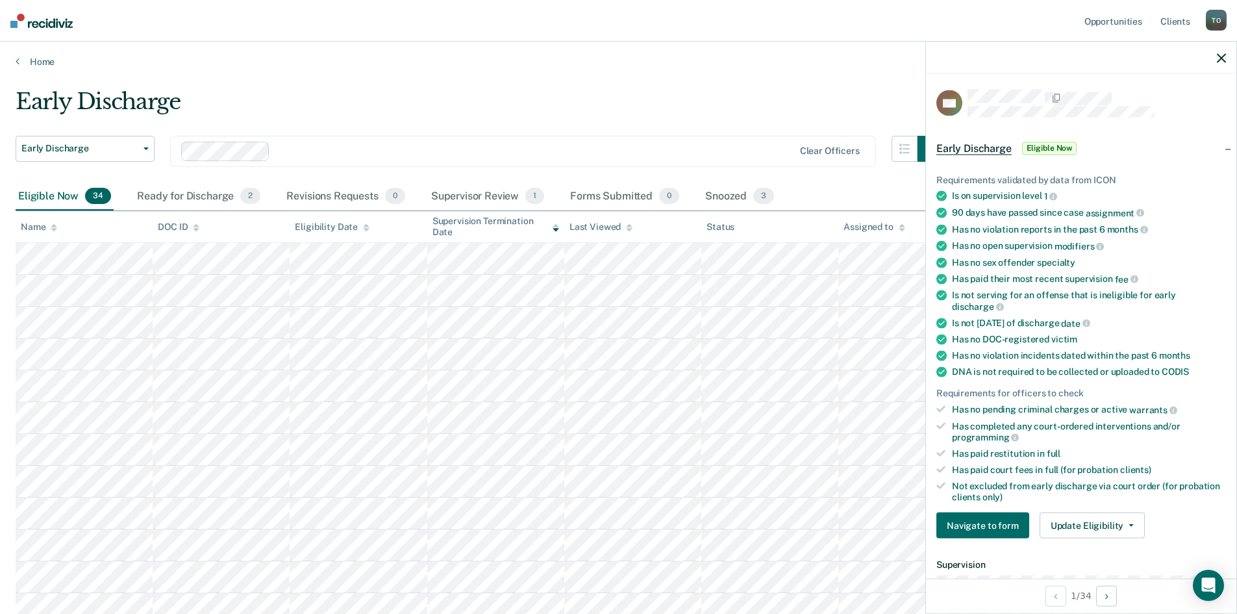
scroll to position [0, 0]
click at [1224, 62] on icon "button" at bounding box center [1221, 57] width 9 height 9
